Goal: Navigation & Orientation: Find specific page/section

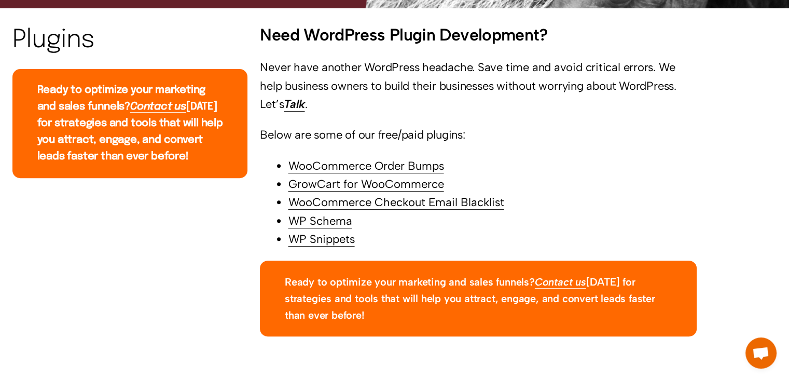
scroll to position [415, 0]
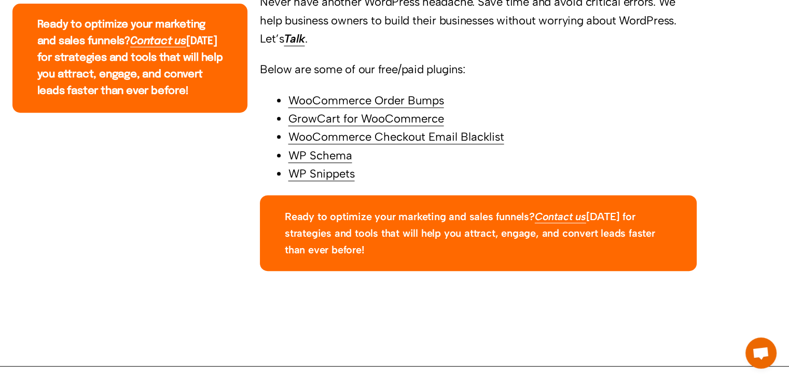
click at [346, 103] on link "WooCommerce Order Bumps" at bounding box center [366, 100] width 156 height 14
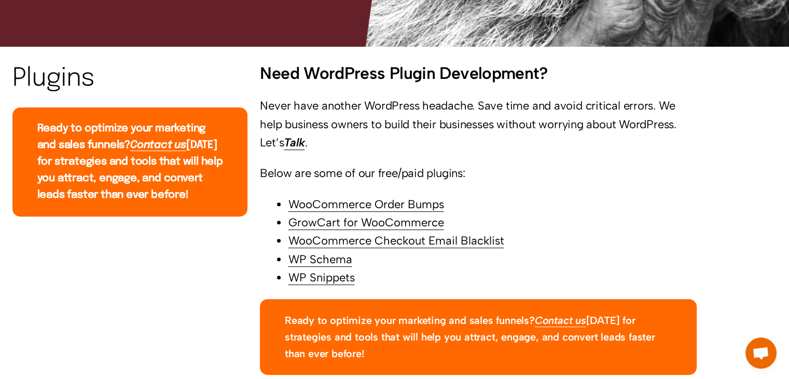
scroll to position [547, 0]
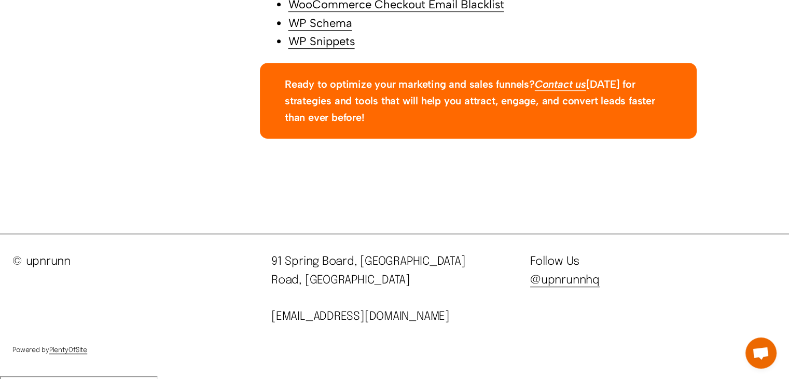
click at [541, 286] on link "@upnrunnhq" at bounding box center [564, 279] width 69 height 11
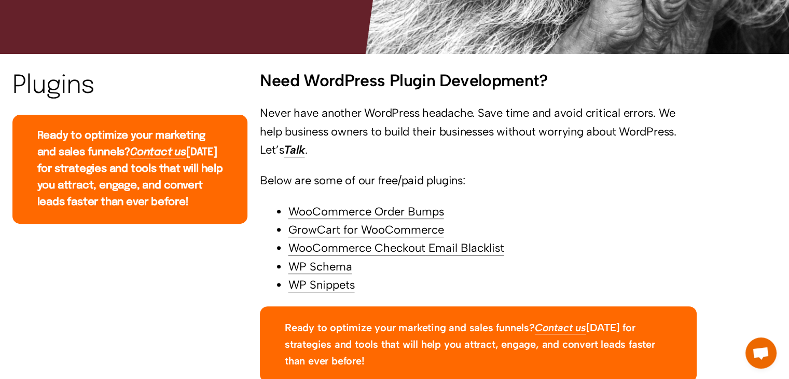
scroll to position [288, 0]
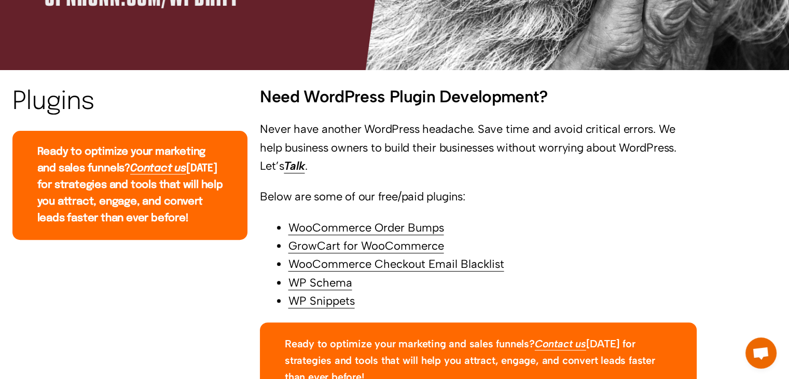
click at [157, 172] on strong "Contact us" at bounding box center [158, 168] width 56 height 11
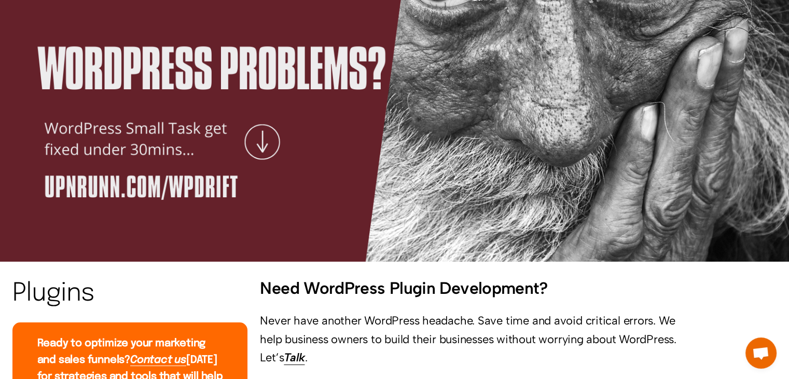
scroll to position [0, 0]
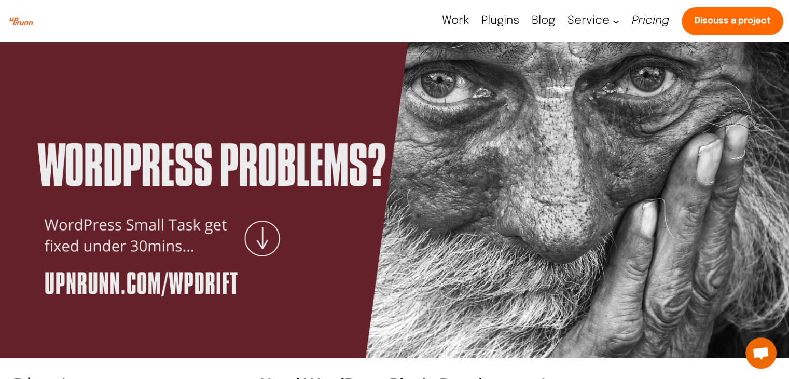
click at [442, 21] on span "Work" at bounding box center [455, 20] width 27 height 11
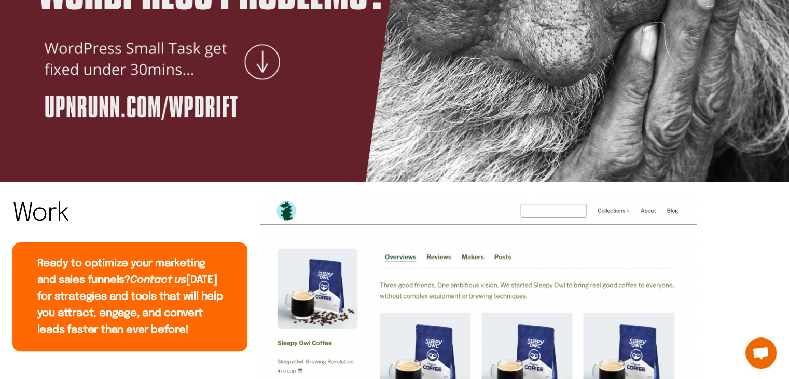
scroll to position [104, 0]
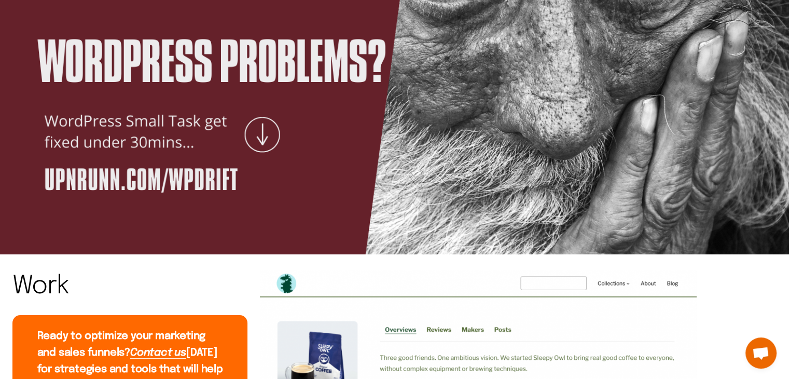
click at [261, 136] on span at bounding box center [394, 95] width 789 height 315
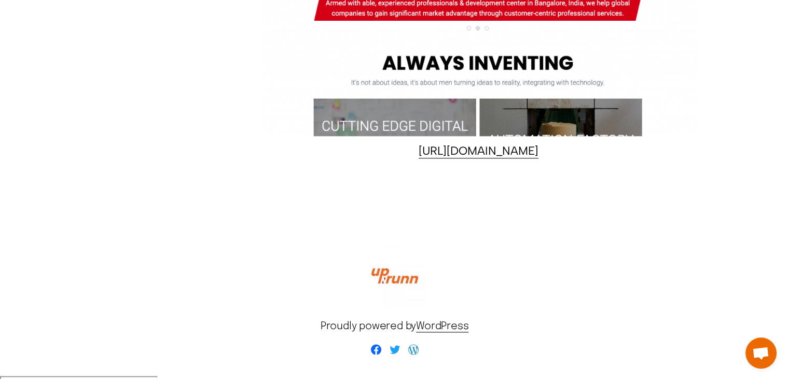
scroll to position [1294, 0]
